Goal: Transaction & Acquisition: Purchase product/service

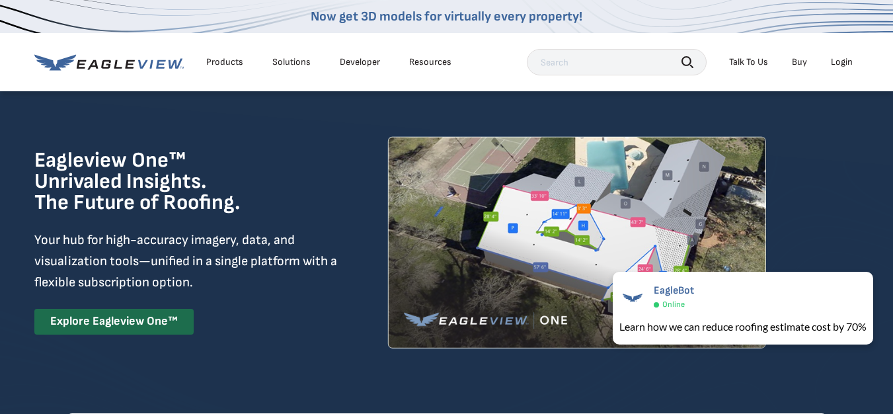
click at [842, 63] on div "Login" at bounding box center [841, 62] width 22 height 12
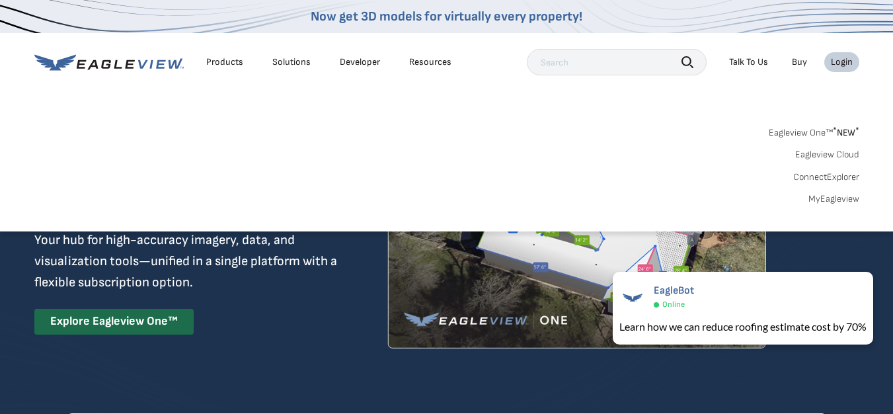
click at [834, 195] on link "MyEagleview" at bounding box center [833, 199] width 51 height 12
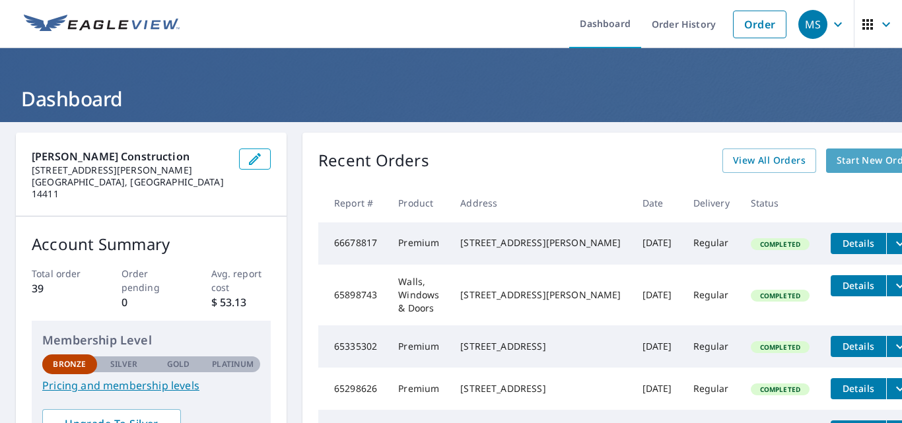
click at [837, 165] on span "Start New Order" at bounding box center [875, 161] width 77 height 17
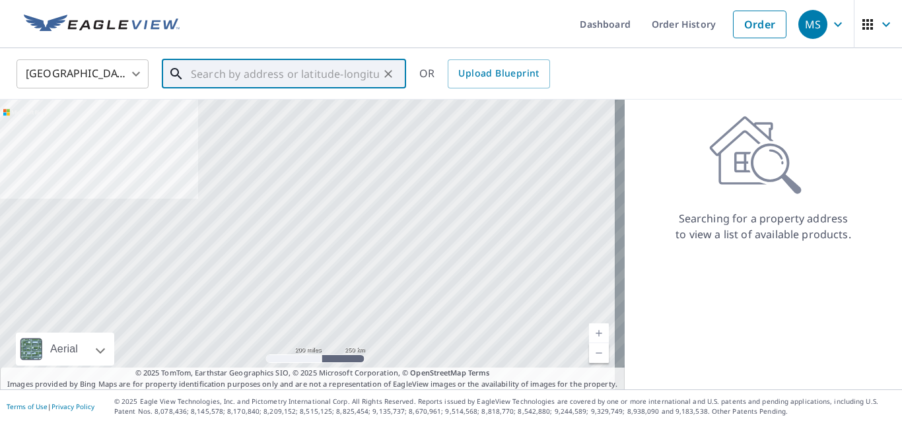
click at [197, 74] on input "text" at bounding box center [285, 73] width 188 height 37
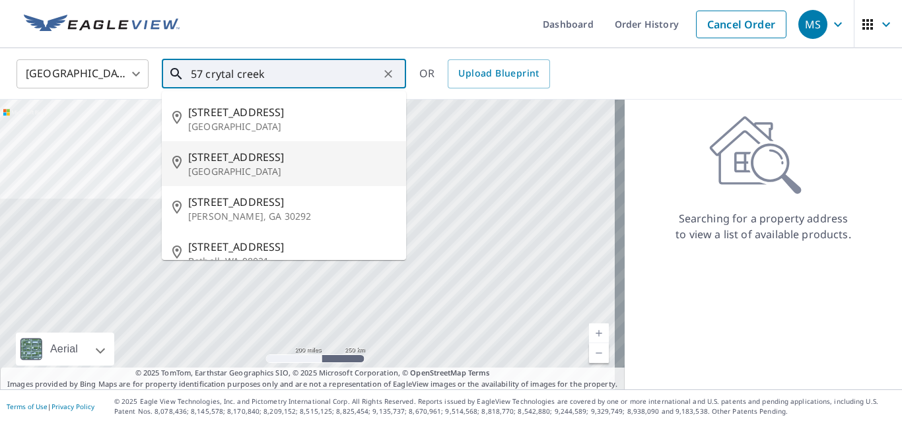
click at [232, 159] on span "57 Crystal Creek Dr" at bounding box center [291, 157] width 207 height 16
type input "57 Crystal Creek Dr Rochester, NY 14612"
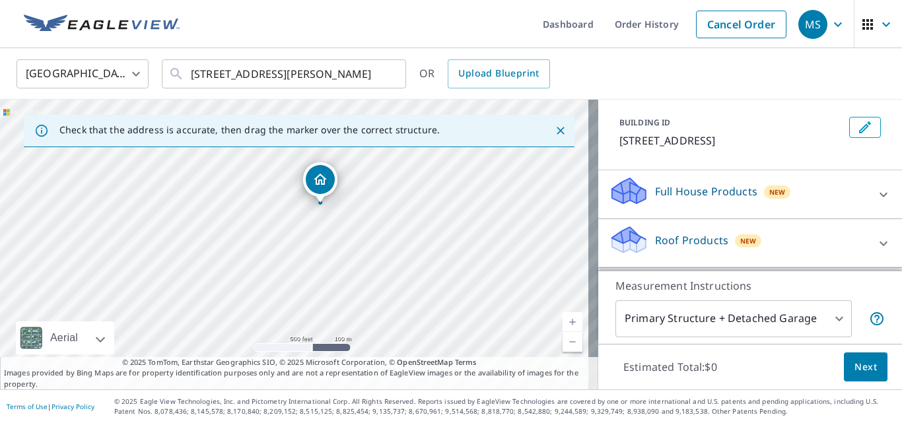
scroll to position [132, 0]
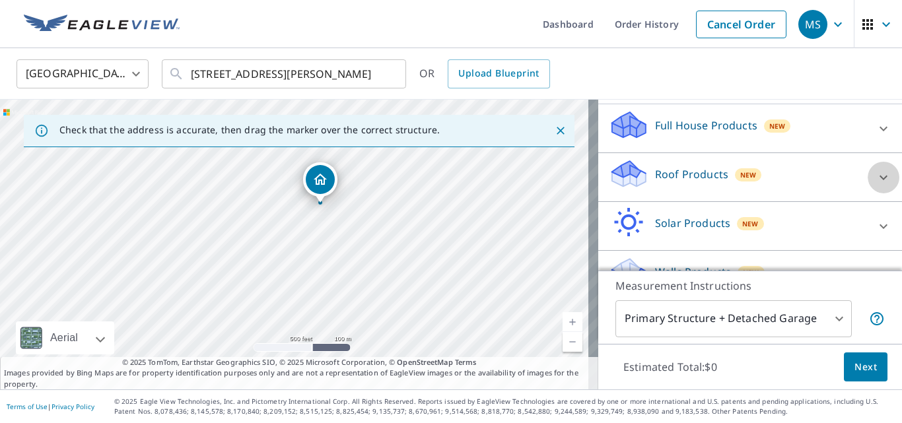
click at [876, 180] on icon at bounding box center [884, 178] width 16 height 16
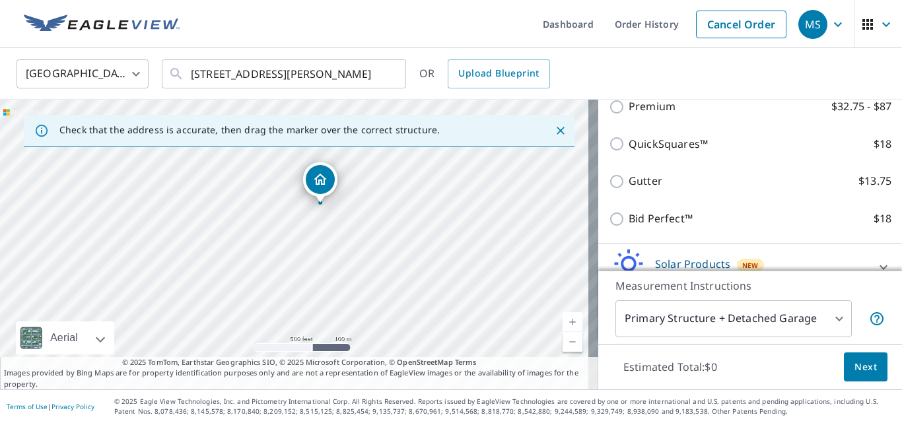
scroll to position [198, 0]
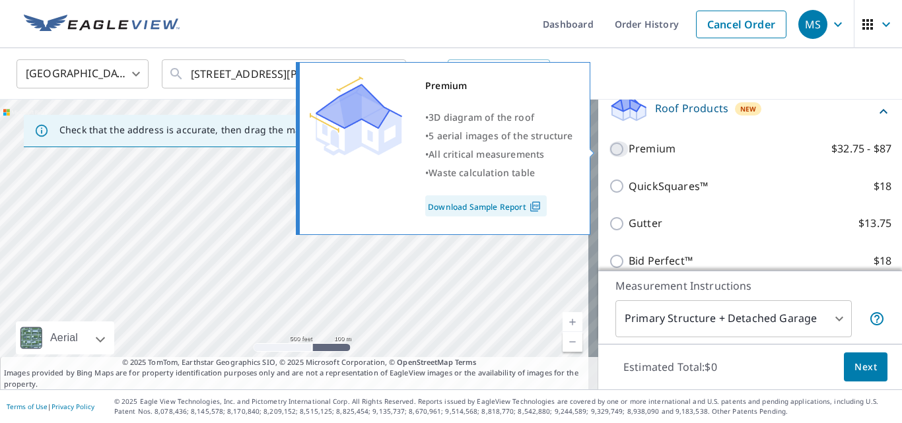
click at [609, 149] on input "Premium $32.75 - $87" at bounding box center [619, 149] width 20 height 16
checkbox input "true"
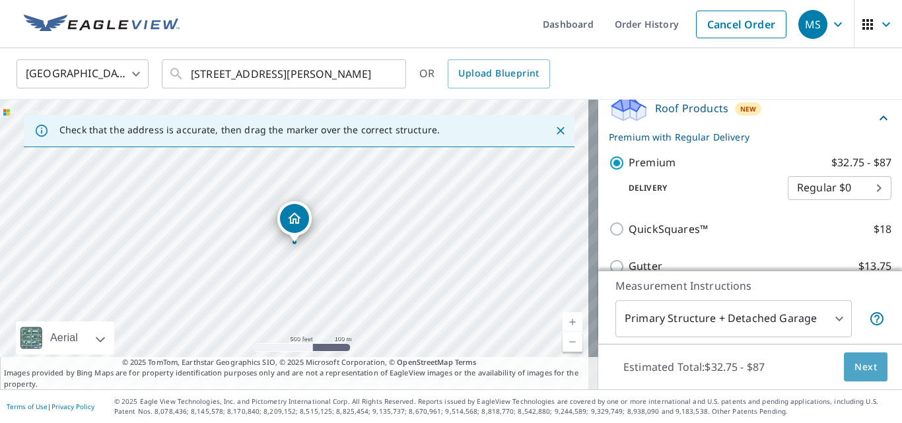
click at [855, 372] on span "Next" at bounding box center [866, 367] width 22 height 17
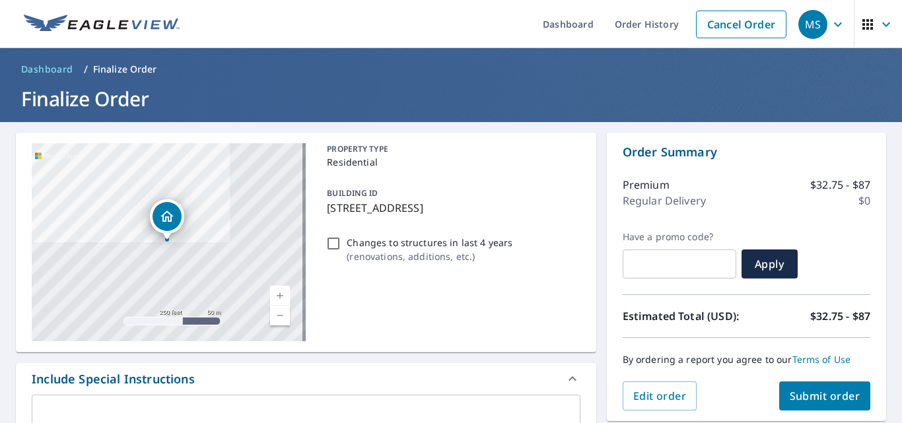
scroll to position [66, 0]
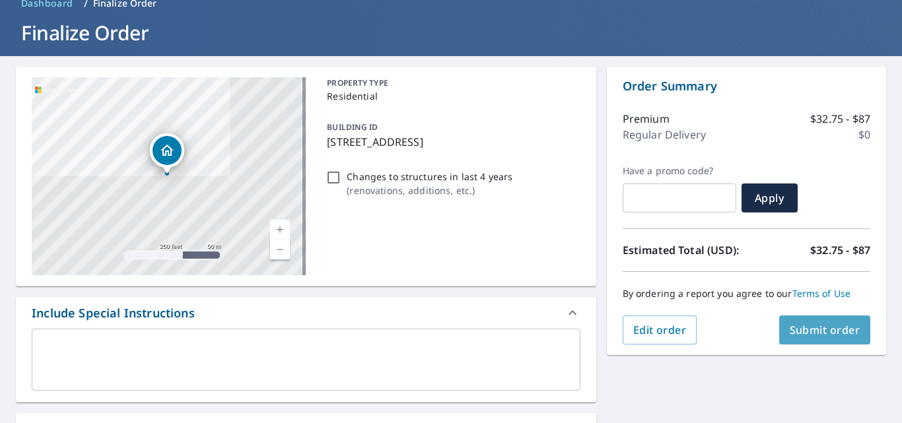
click at [813, 332] on span "Submit order" at bounding box center [825, 330] width 71 height 15
